Goal: Transaction & Acquisition: Purchase product/service

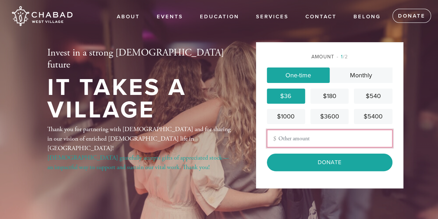
click at [297, 143] on input "Other Amount" at bounding box center [330, 139] width 126 height 18
type input "40"
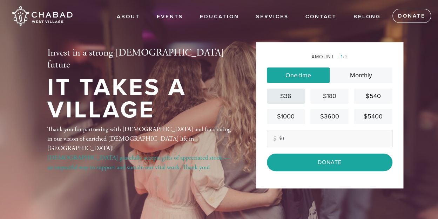
click at [289, 99] on div "$36" at bounding box center [286, 95] width 33 height 9
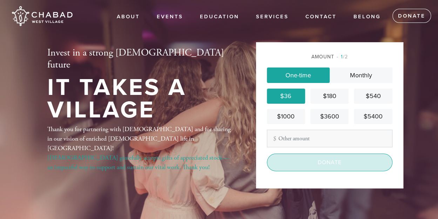
click at [297, 162] on input "Donate" at bounding box center [330, 162] width 126 height 18
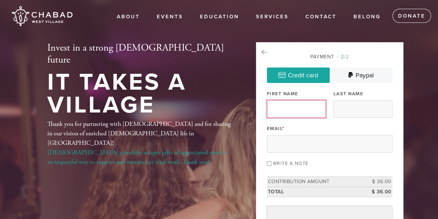
click at [293, 109] on input "First Name" at bounding box center [296, 109] width 59 height 18
type input "ellie"
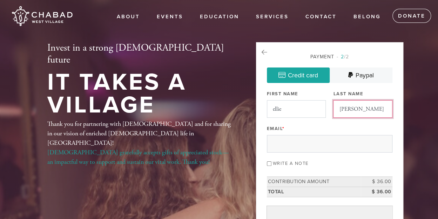
type input "rogoff"
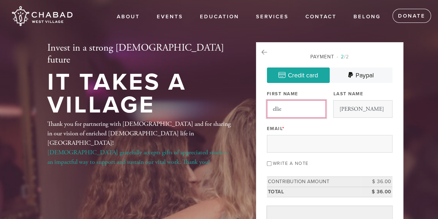
click at [293, 109] on input "ellie" at bounding box center [296, 109] width 59 height 18
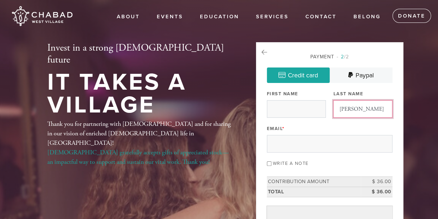
click at [355, 111] on input "rogoff" at bounding box center [362, 109] width 59 height 18
click at [228, 147] on div "[DEMOGRAPHIC_DATA] gratefully accepts gifts of appreciated stock—an impactful w…" at bounding box center [140, 156] width 186 height 19
